Goal: Information Seeking & Learning: Understand process/instructions

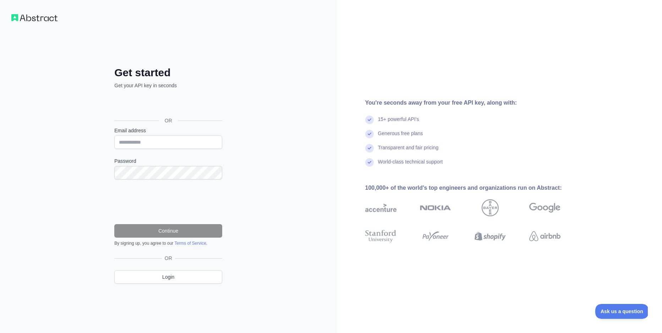
click at [186, 107] on div "تسجيل الدخول باستخدام حساب Google (يفتح الرابط في علامة تبويب جديدة)" at bounding box center [167, 105] width 106 height 16
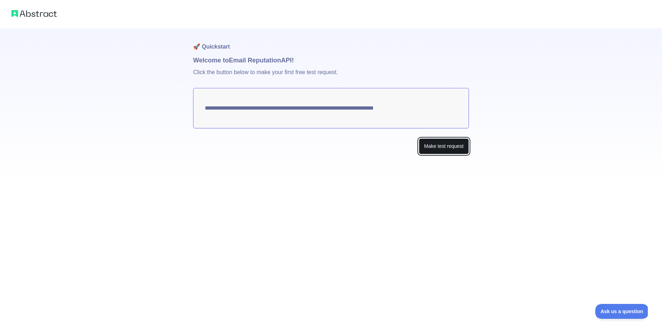
click at [443, 142] on button "Make test request" at bounding box center [444, 146] width 50 height 16
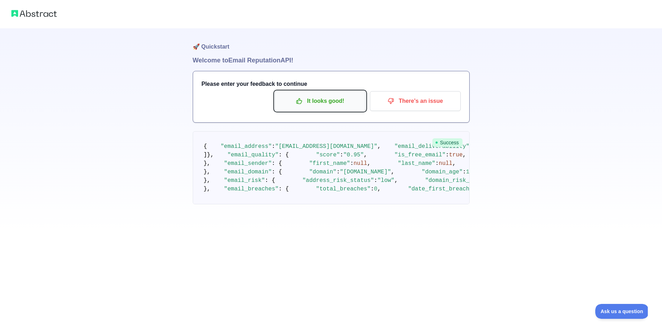
click at [324, 100] on p "It looks good!" at bounding box center [320, 101] width 80 height 12
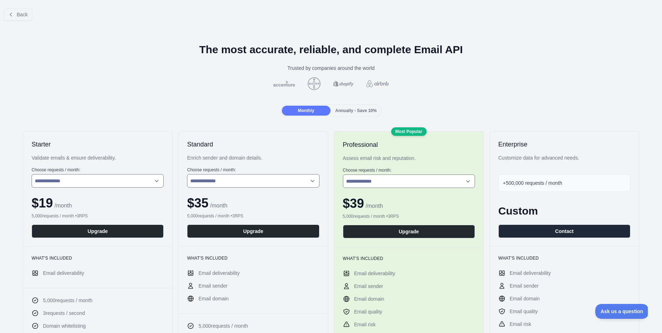
click at [19, 16] on span "Back" at bounding box center [22, 15] width 11 height 6
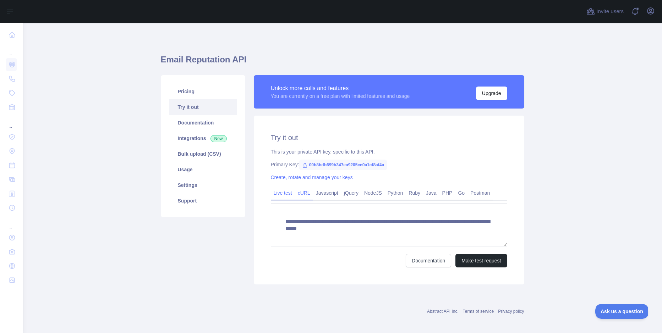
click at [299, 193] on link "cURL" at bounding box center [304, 192] width 18 height 11
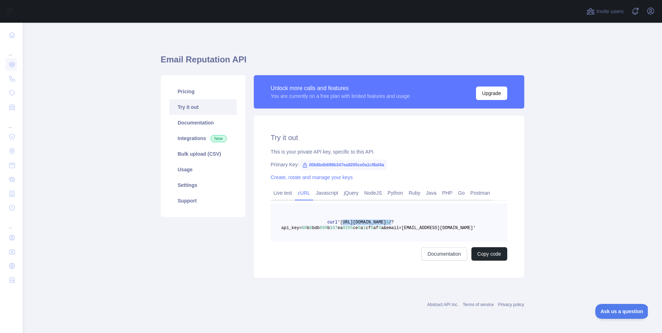
drag, startPoint x: 343, startPoint y: 222, endPoint x: 452, endPoint y: 222, distance: 109.3
click at [452, 222] on span "curl '[URL][DOMAIN_NAME] 1 /?api_key= 00 b 8 bdb 699 b 347 ea 9205 ce 0 a 1 cf …" at bounding box center [378, 225] width 194 height 11
copy span "[URL][DOMAIN_NAME] 1 /"
click at [195, 121] on link "Documentation" at bounding box center [202, 123] width 67 height 16
drag, startPoint x: 302, startPoint y: 228, endPoint x: 383, endPoint y: 230, distance: 80.9
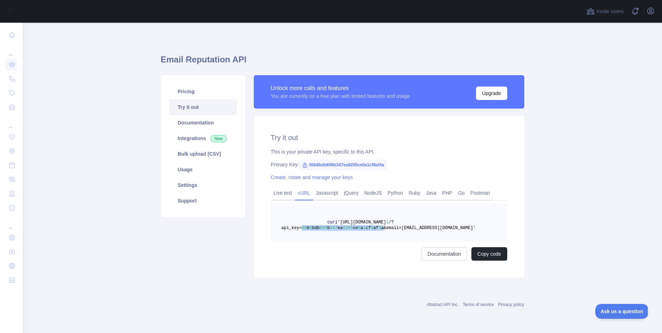
click at [383, 230] on span "curl '[URL][DOMAIN_NAME] 1 /?api_key= 00 b 8 bdb 699 b 347 ea 9205 ce 0 a 1 cf …" at bounding box center [378, 225] width 194 height 11
copy span "00 b 8 bdb 699 b 347 ea 9205 ce 0 a 1 cf 8 af 4 a"
click at [451, 198] on link "PHP" at bounding box center [447, 192] width 16 height 11
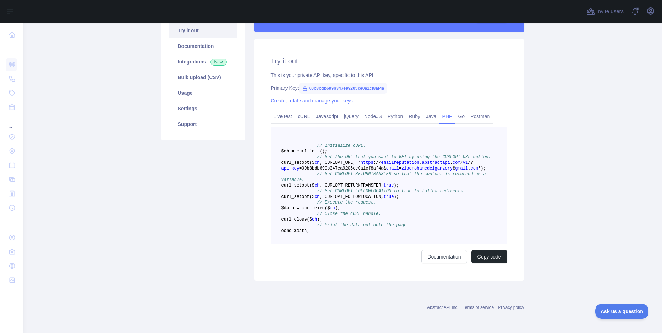
scroll to position [122, 0]
click at [431, 111] on link "Java" at bounding box center [431, 116] width 16 height 11
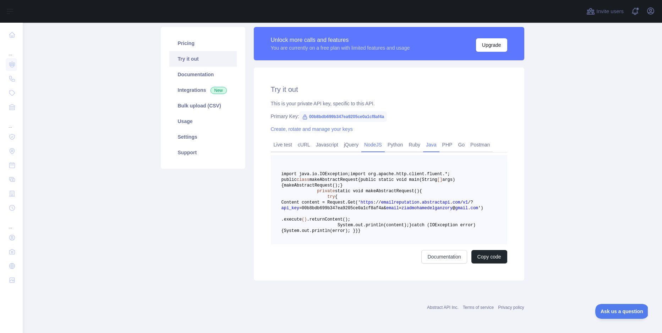
click at [374, 139] on link "NodeJS" at bounding box center [372, 144] width 23 height 11
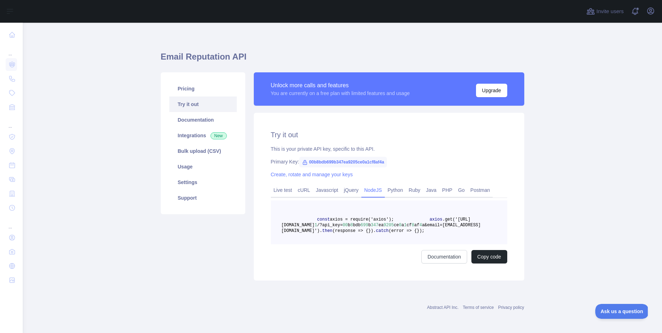
scroll to position [26, 0]
click at [307, 184] on link "cURL" at bounding box center [304, 189] width 18 height 11
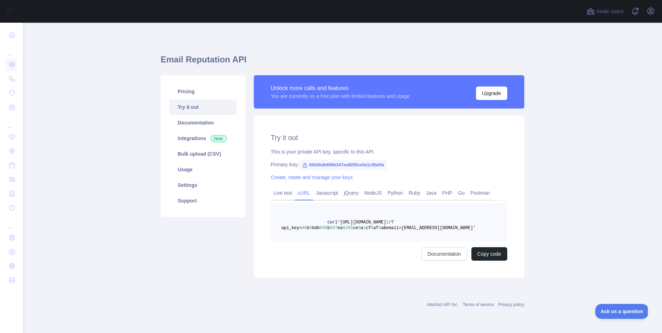
scroll to position [0, 0]
